Goal: Transaction & Acquisition: Download file/media

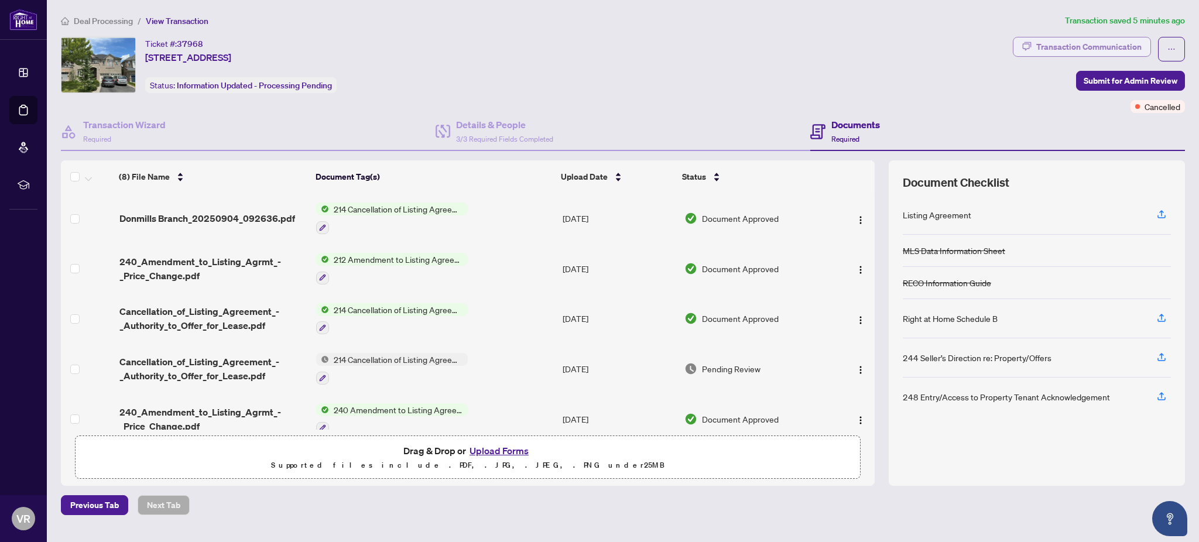
click at [1080, 44] on div "Transaction Communication" at bounding box center [1089, 46] width 105 height 19
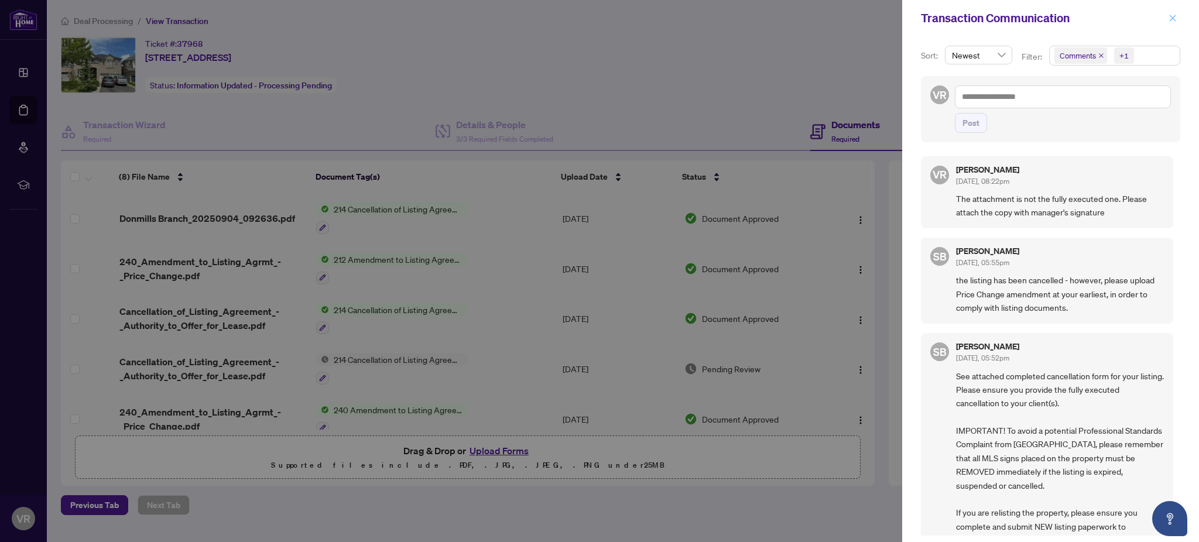
click at [1177, 18] on icon "close" at bounding box center [1173, 18] width 8 height 8
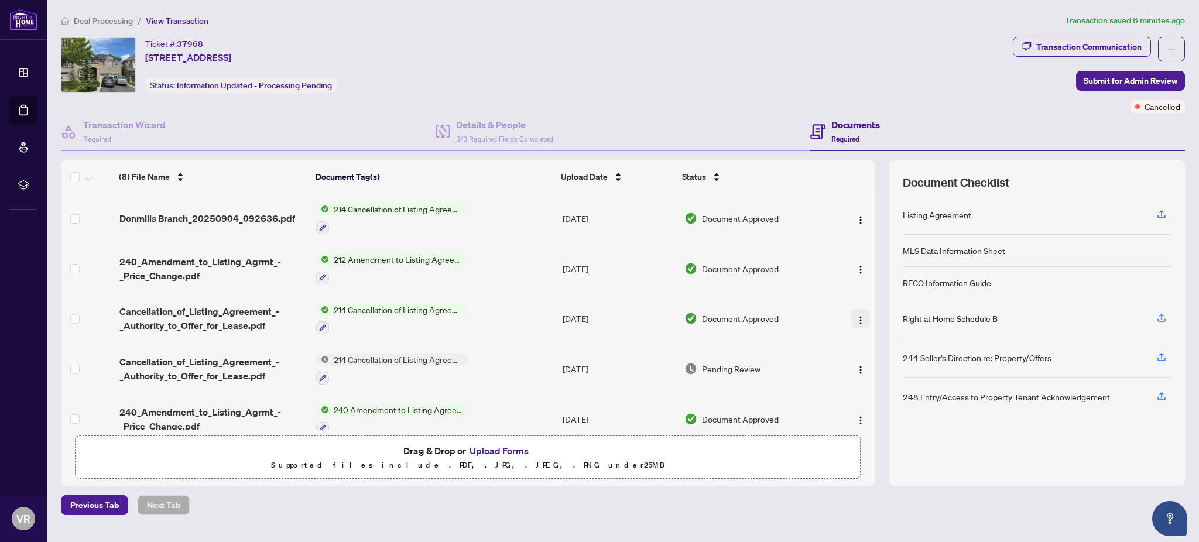
click at [861, 316] on img "button" at bounding box center [860, 320] width 9 height 9
click at [874, 380] on span "Download" at bounding box center [914, 376] width 112 height 13
